Goal: Transaction & Acquisition: Purchase product/service

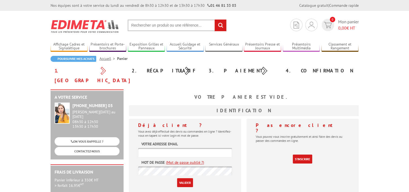
click at [179, 148] on input "text" at bounding box center [185, 152] width 94 height 9
type input "[EMAIL_ADDRESS][DOMAIN_NAME]"
click at [177, 178] on input "Valider" at bounding box center [185, 182] width 16 height 9
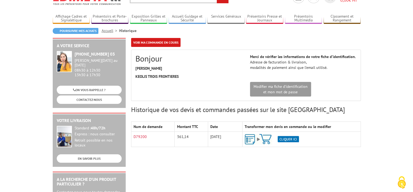
scroll to position [54, 0]
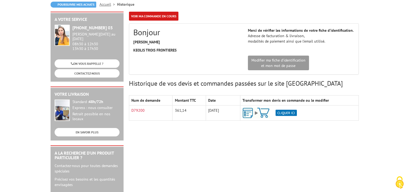
click at [284, 111] on img at bounding box center [270, 112] width 54 height 11
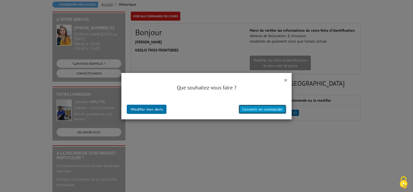
click at [253, 110] on button "Convertir en commande" at bounding box center [263, 108] width 48 height 9
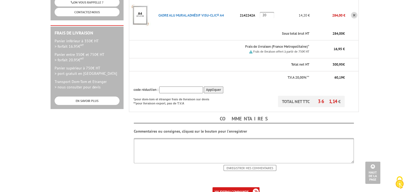
scroll to position [81, 0]
